Goal: Task Accomplishment & Management: Manage account settings

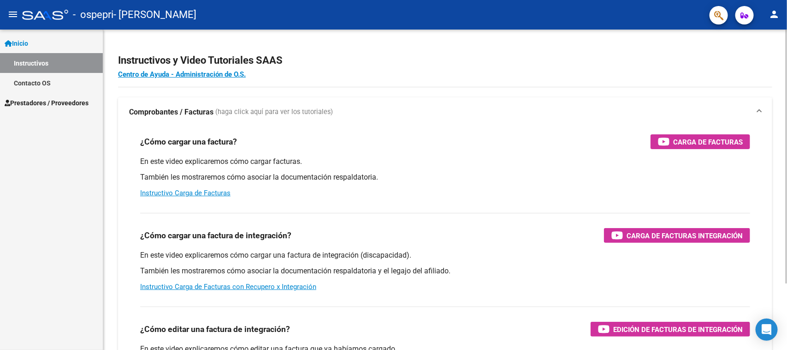
click at [463, 66] on h2 "Instructivos y Video Tutoriales SAAS" at bounding box center [445, 61] width 654 height 18
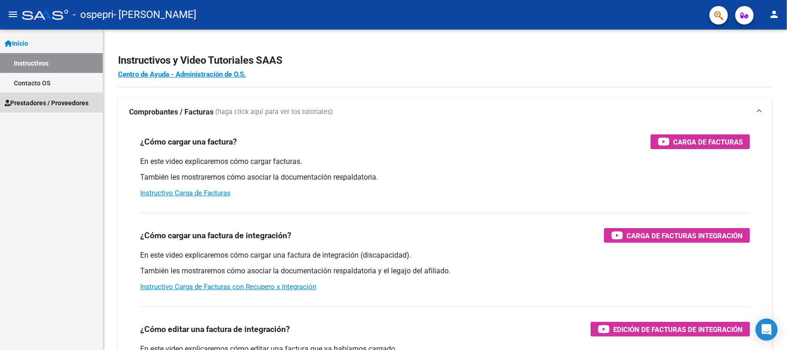
click at [54, 102] on span "Prestadores / Proveedores" at bounding box center [47, 103] width 84 height 10
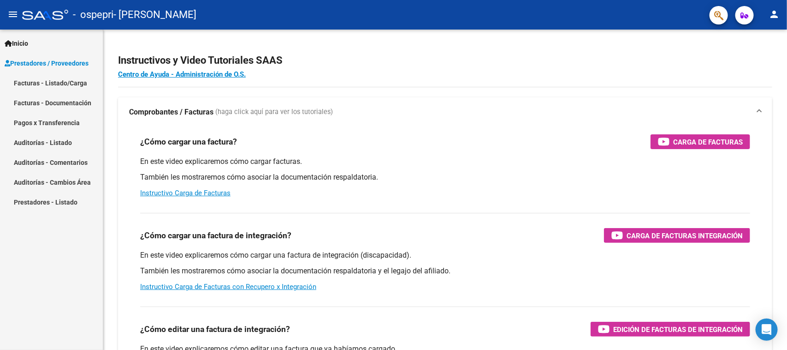
click at [59, 81] on link "Facturas - Listado/Carga" at bounding box center [51, 83] width 103 height 20
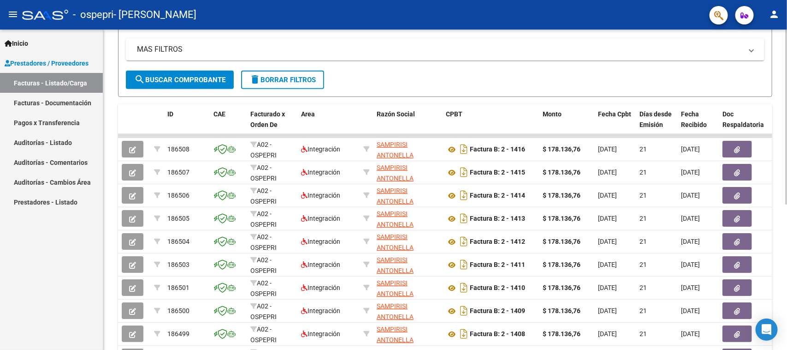
scroll to position [187, 0]
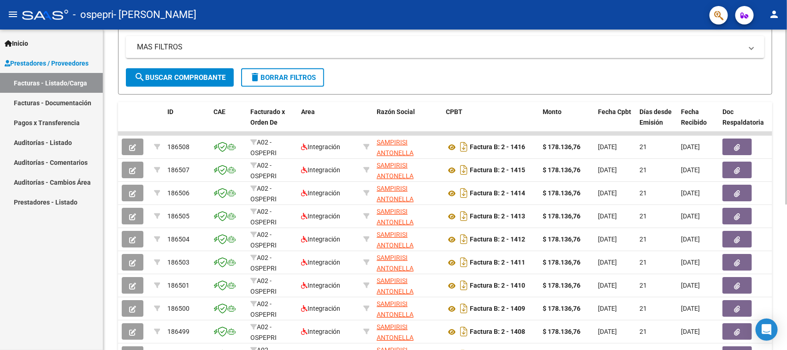
click at [787, 211] on div at bounding box center [786, 222] width 2 height 175
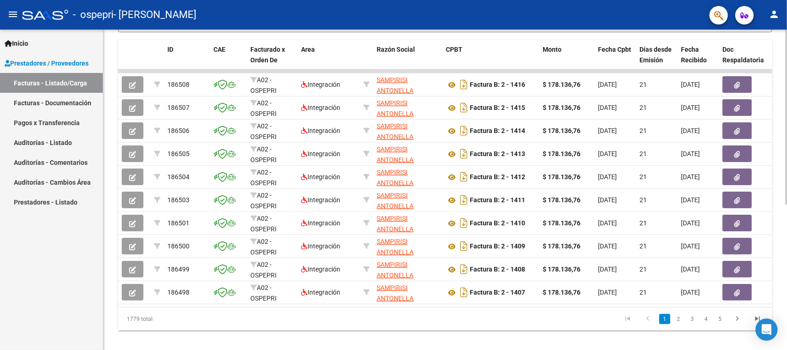
scroll to position [250, 0]
click at [787, 170] on div at bounding box center [786, 257] width 2 height 175
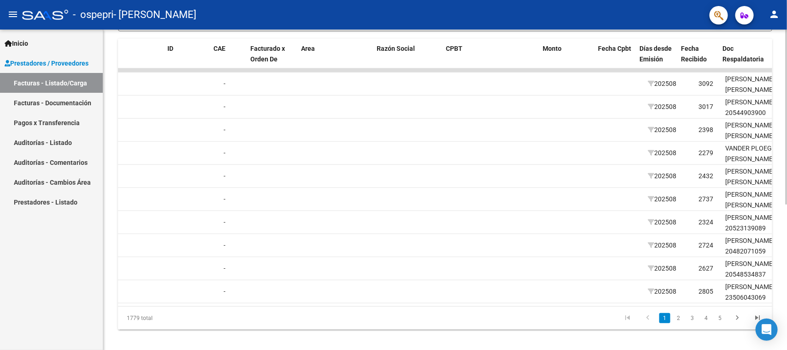
scroll to position [0, 0]
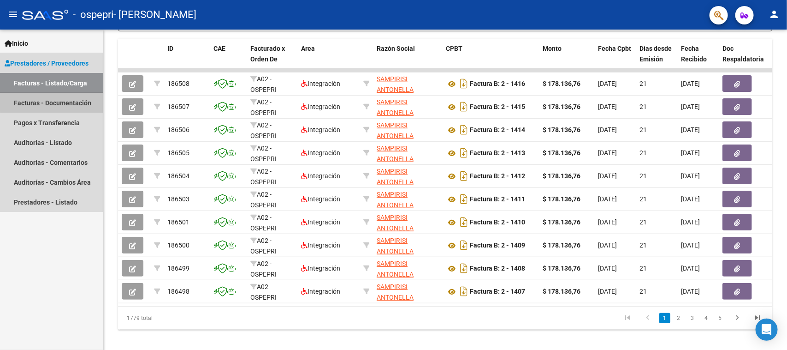
click at [72, 98] on link "Facturas - Documentación" at bounding box center [51, 103] width 103 height 20
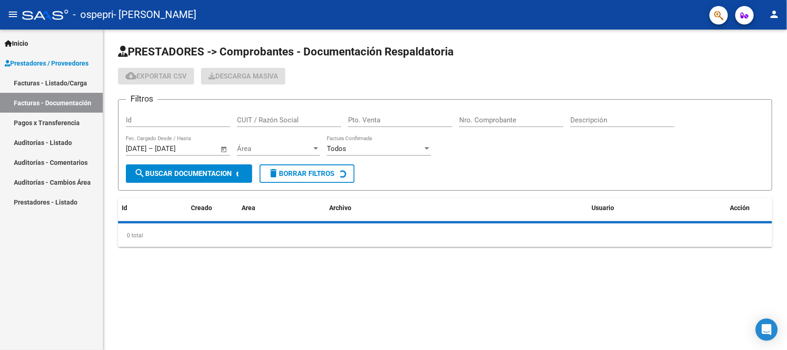
click at [74, 53] on link "Prestadores / Proveedores" at bounding box center [51, 63] width 103 height 20
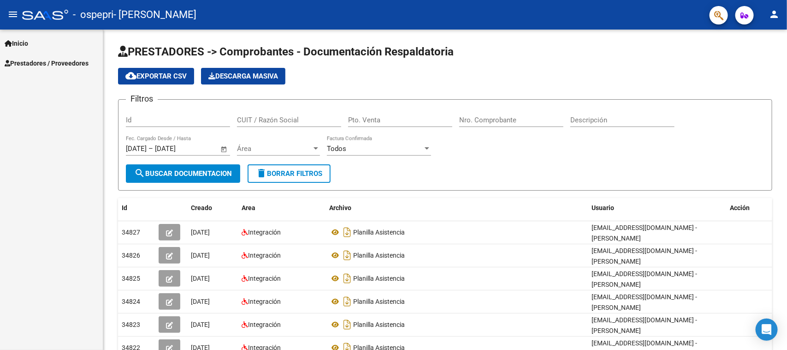
click at [74, 82] on div "Inicio Instructivos Contacto OS Prestadores / Proveedores Facturas - Listado/Ca…" at bounding box center [51, 190] width 103 height 320
click at [27, 38] on span "Inicio" at bounding box center [17, 43] width 24 height 10
click at [36, 64] on link "Instructivos" at bounding box center [51, 63] width 103 height 20
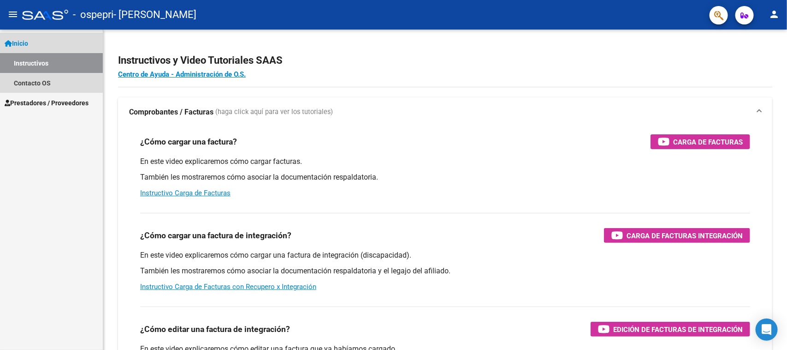
click at [28, 47] on span "Inicio" at bounding box center [17, 43] width 24 height 10
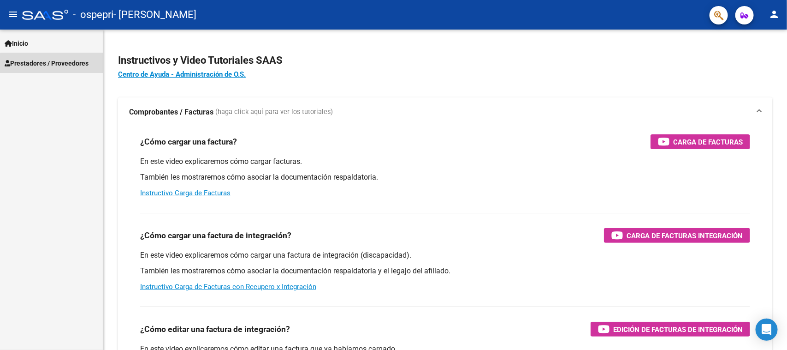
click at [55, 65] on span "Prestadores / Proveedores" at bounding box center [47, 63] width 84 height 10
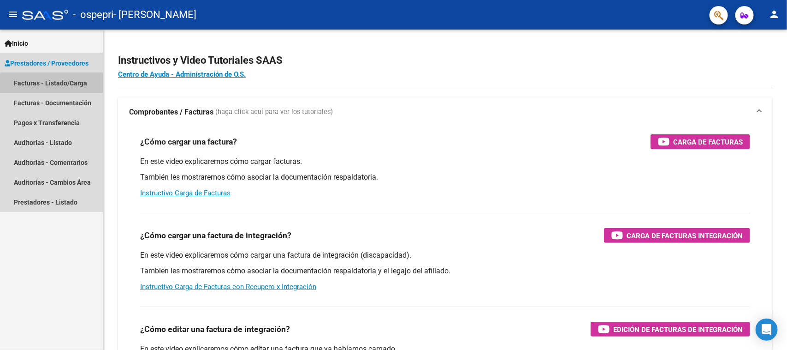
click at [60, 89] on link "Facturas - Listado/Carga" at bounding box center [51, 83] width 103 height 20
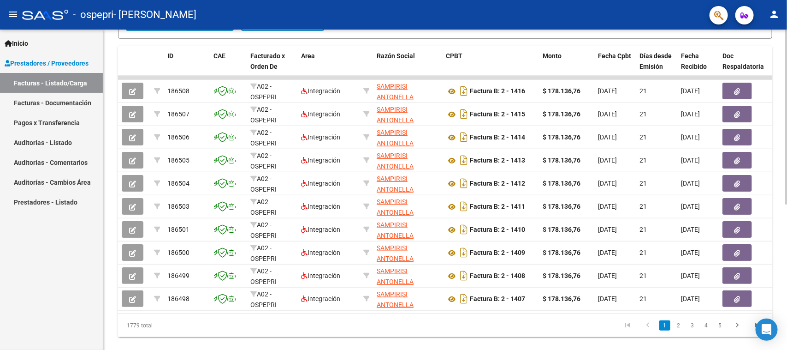
scroll to position [249, 0]
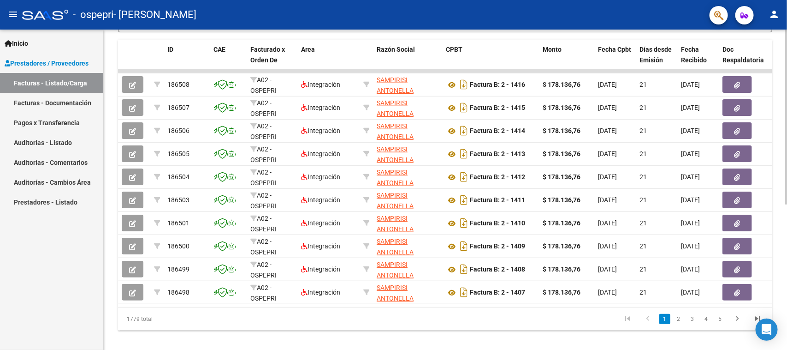
click at [787, 255] on div at bounding box center [786, 257] width 2 height 175
drag, startPoint x: 326, startPoint y: 304, endPoint x: 330, endPoint y: 307, distance: 5.0
click at [330, 307] on datatable-body "186508 A02 - OSPEPRI Integración [PERSON_NAME] 27358862883 Factura B: 2 - 1416 …" at bounding box center [445, 187] width 654 height 237
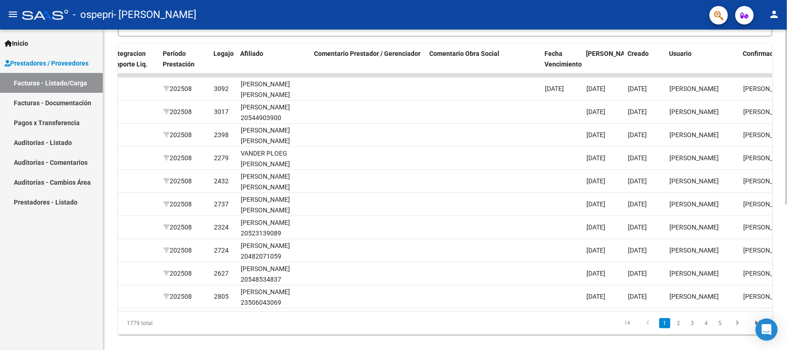
scroll to position [243, 0]
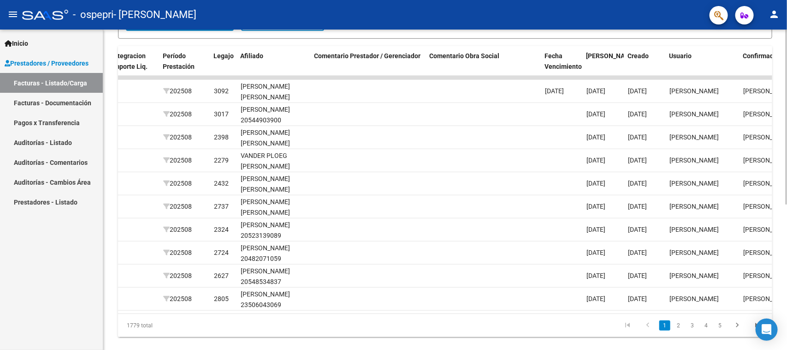
click at [785, 215] on div at bounding box center [786, 253] width 2 height 175
click at [681, 330] on link "2" at bounding box center [678, 325] width 11 height 10
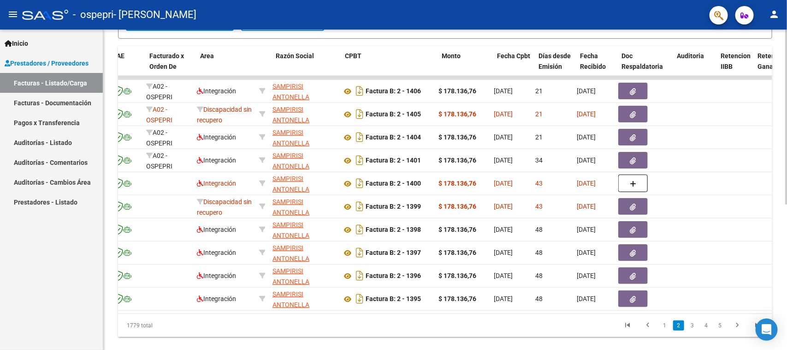
scroll to position [0, 0]
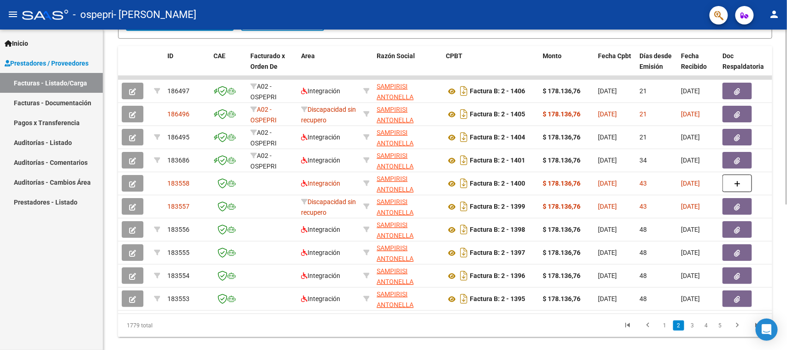
drag, startPoint x: 326, startPoint y: 310, endPoint x: 334, endPoint y: 310, distance: 8.3
click at [334, 310] on datatable-selection "186497 A02 - OSPEPRI Integración [PERSON_NAME] 27358862883 Factura B: 2 - 1406 …" at bounding box center [445, 308] width 654 height 8
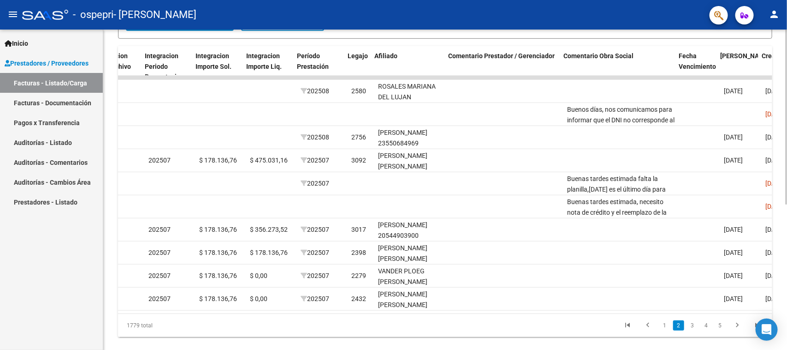
scroll to position [0, 1038]
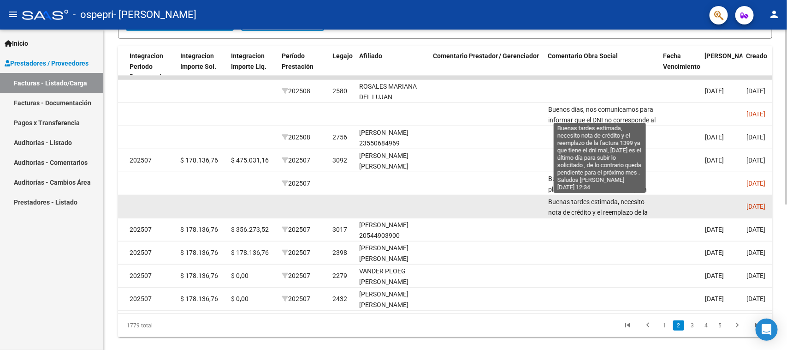
click at [606, 203] on span "Buenas tardes estimada, necesito nota de crédito y el reemplazo de la factura 1…" at bounding box center [599, 238] width 102 height 81
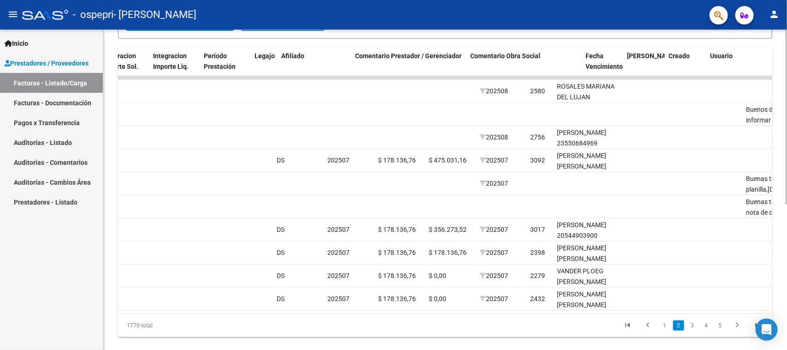
scroll to position [0, 1121]
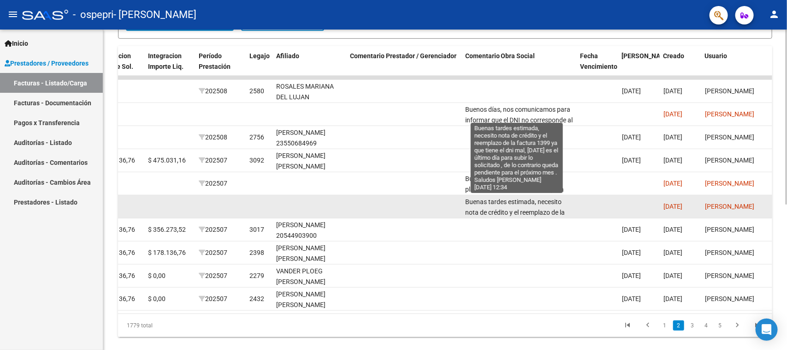
click at [522, 208] on span "Buenas tardes estimada, necesito nota de crédito y el reemplazo de la factura 1…" at bounding box center [516, 238] width 102 height 81
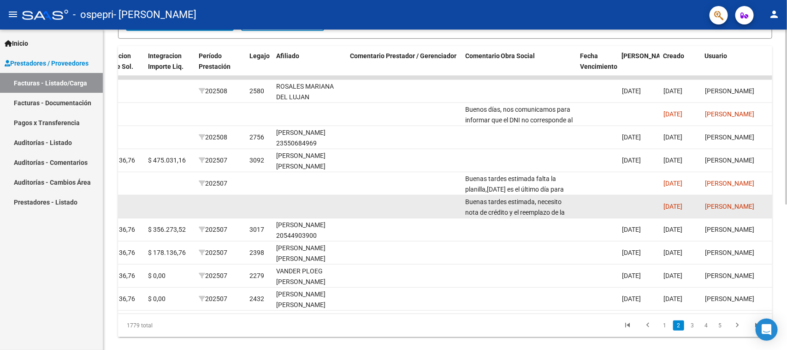
click at [522, 206] on span "Buenas tardes estimada, necesito nota de crédito y el reemplazo de la factura 1…" at bounding box center [516, 238] width 102 height 81
click at [460, 203] on datatable-body-cell at bounding box center [403, 206] width 115 height 23
click at [478, 204] on div "Buenas tardes estimada, necesito nota de crédito y el reemplazo de la factura 1…" at bounding box center [519, 205] width 108 height 19
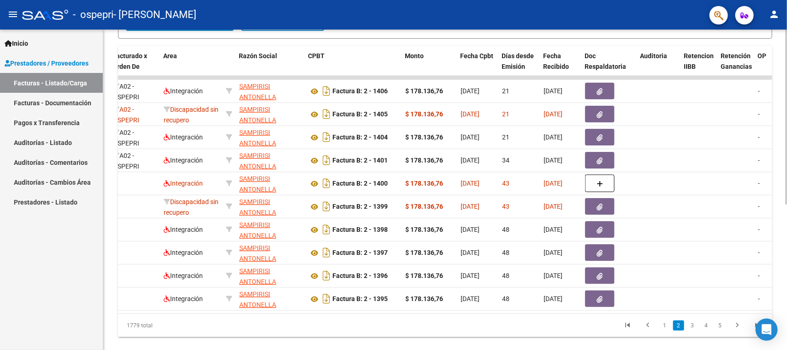
scroll to position [0, 139]
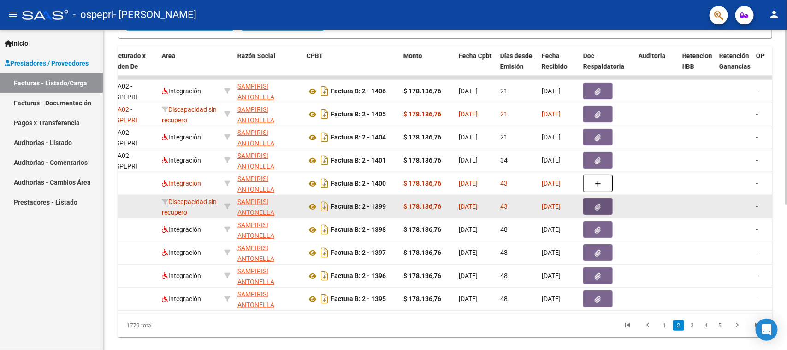
click at [588, 204] on button "button" at bounding box center [598, 206] width 30 height 17
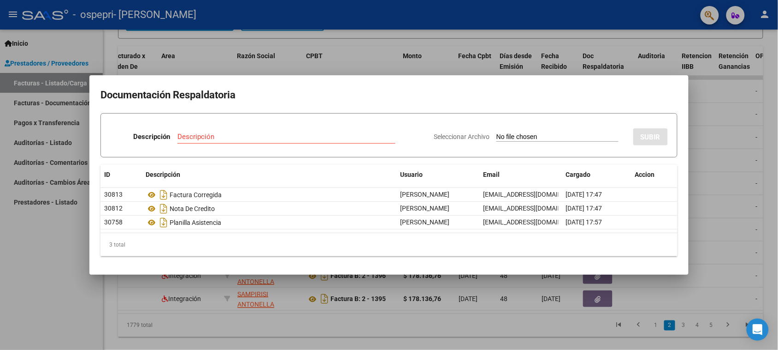
click at [716, 109] on div at bounding box center [389, 175] width 778 height 350
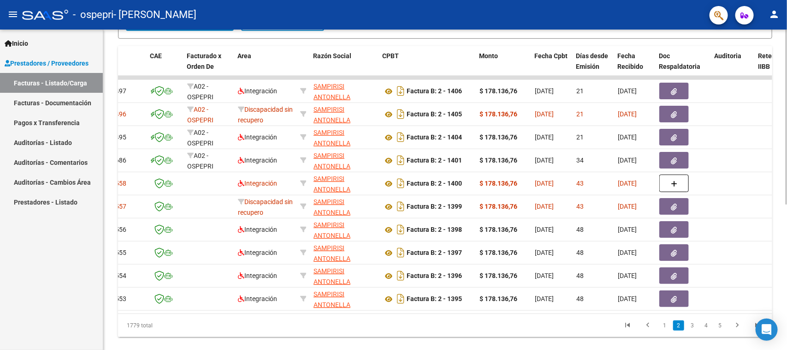
scroll to position [0, 0]
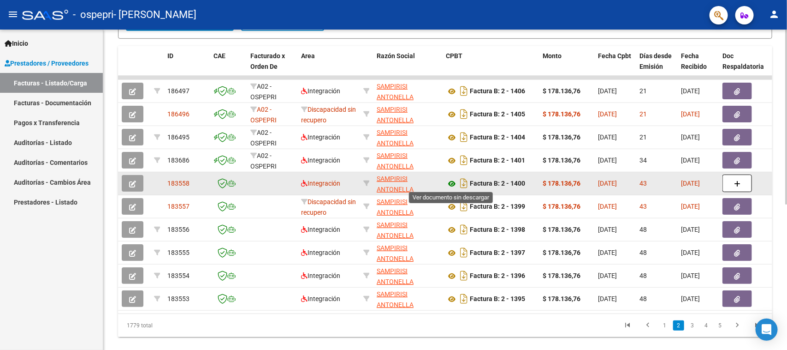
click at [448, 180] on icon at bounding box center [452, 183] width 12 height 11
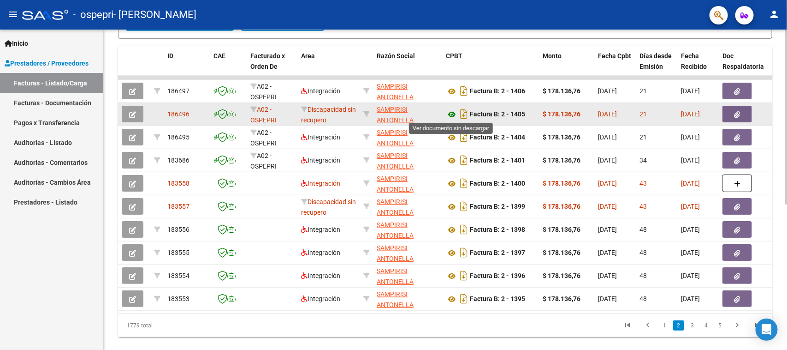
click at [453, 115] on icon at bounding box center [452, 114] width 12 height 11
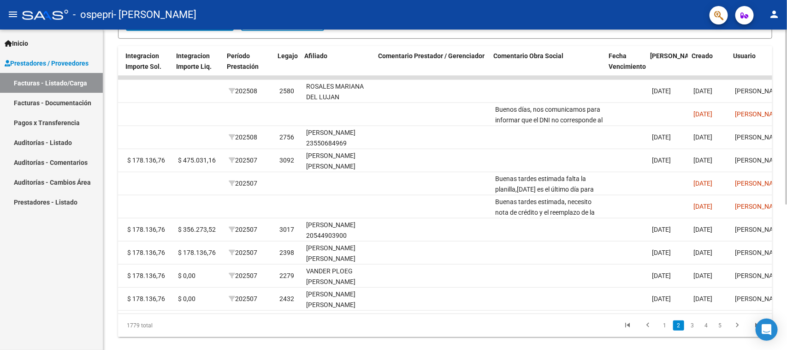
scroll to position [0, 1093]
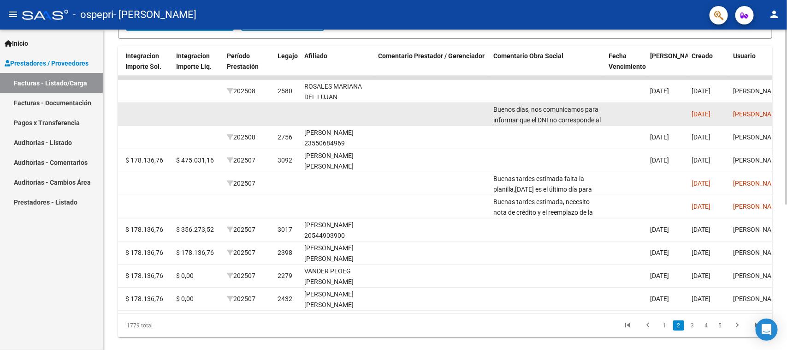
click at [445, 104] on datatable-body-cell at bounding box center [431, 114] width 115 height 23
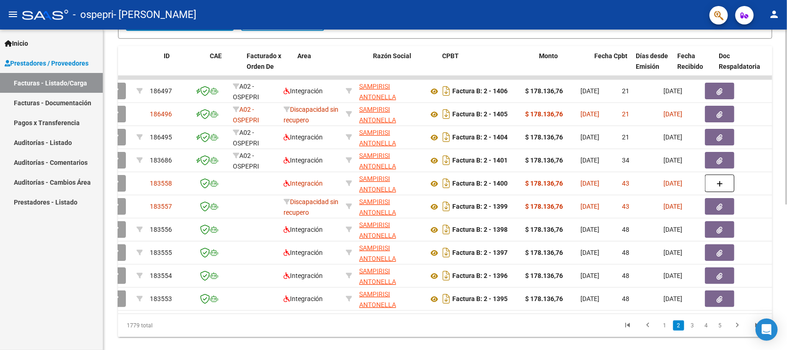
scroll to position [0, 0]
